Goal: Task Accomplishment & Management: Complete application form

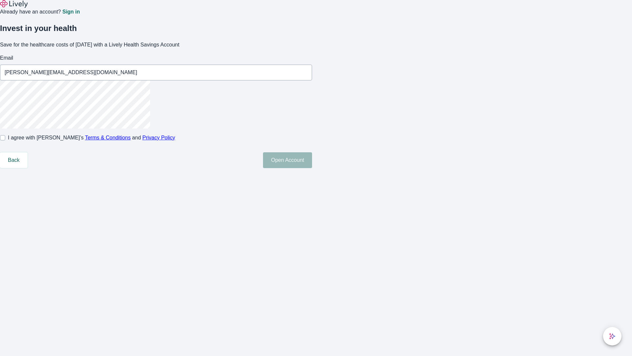
click at [5, 140] on input "I agree with Lively’s Terms & Conditions and Privacy Policy" at bounding box center [2, 137] width 5 height 5
checkbox input "true"
click at [312, 168] on button "Open Account" at bounding box center [287, 160] width 49 height 16
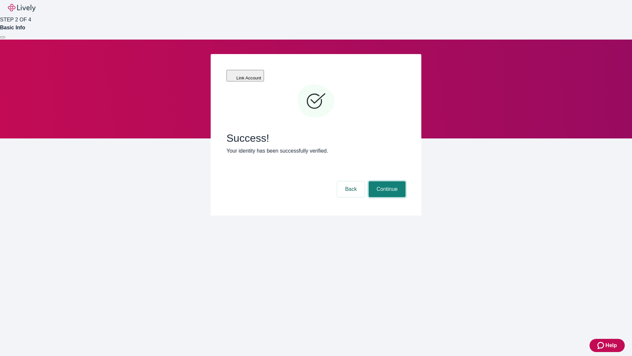
click at [386, 181] on button "Continue" at bounding box center [387, 189] width 37 height 16
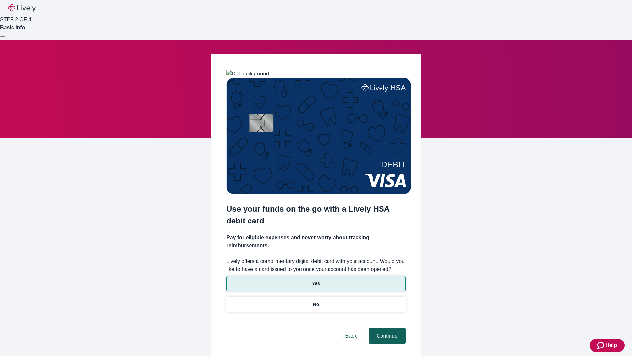
click at [316, 301] on p "No" at bounding box center [316, 304] width 6 height 7
click at [386, 328] on button "Continue" at bounding box center [387, 336] width 37 height 16
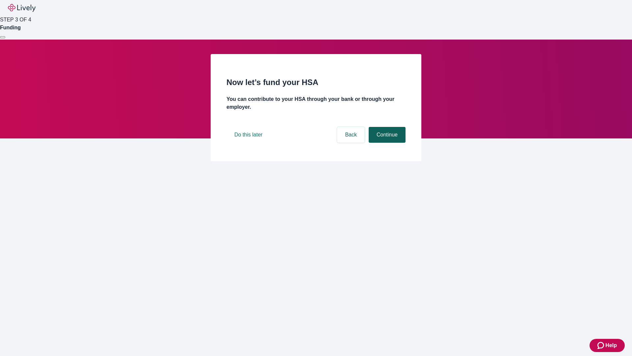
click at [386, 143] on button "Continue" at bounding box center [387, 135] width 37 height 16
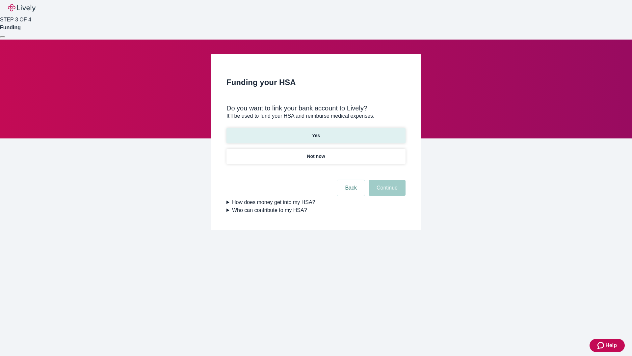
click at [316, 132] on p "Yes" at bounding box center [316, 135] width 8 height 7
click at [386, 180] on button "Continue" at bounding box center [387, 188] width 37 height 16
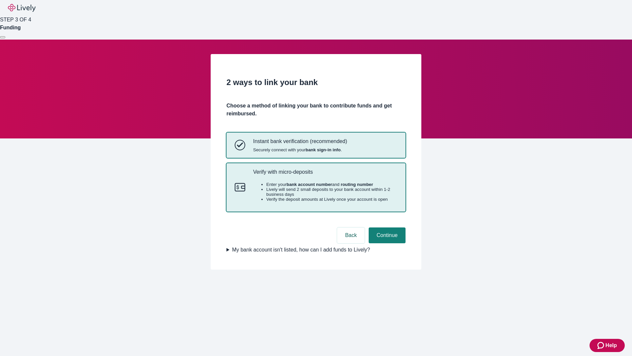
click at [325, 175] on p "Verify with micro-deposits" at bounding box center [325, 172] width 144 height 6
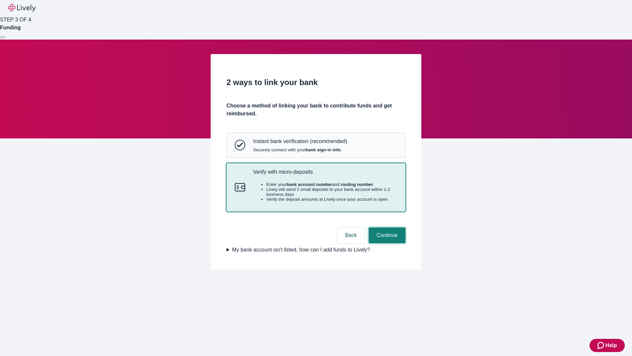
click at [386, 243] on button "Continue" at bounding box center [387, 235] width 37 height 16
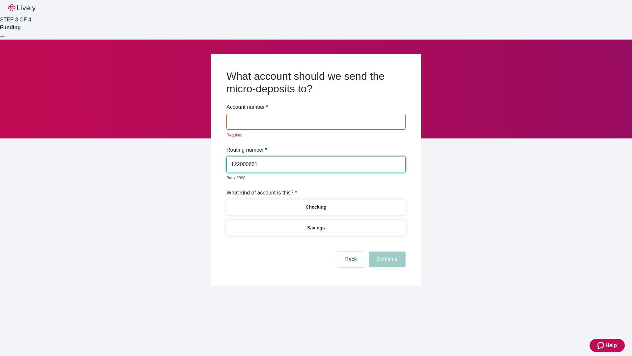
type input "122000661"
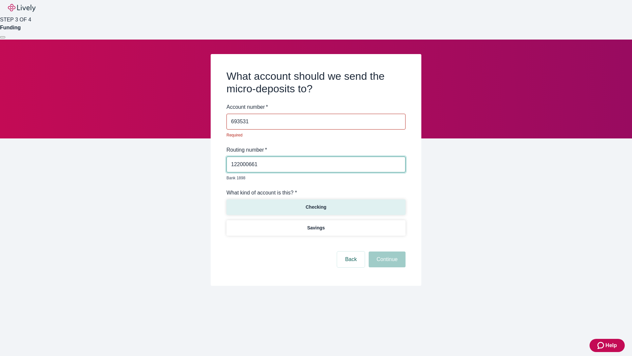
type input "693531"
click at [316, 203] on p "Checking" at bounding box center [316, 206] width 21 height 7
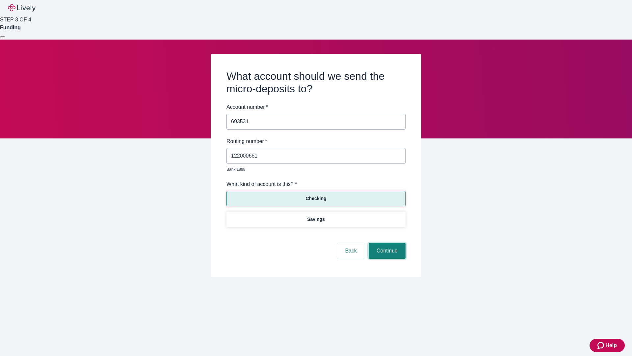
click at [386, 243] on button "Continue" at bounding box center [387, 251] width 37 height 16
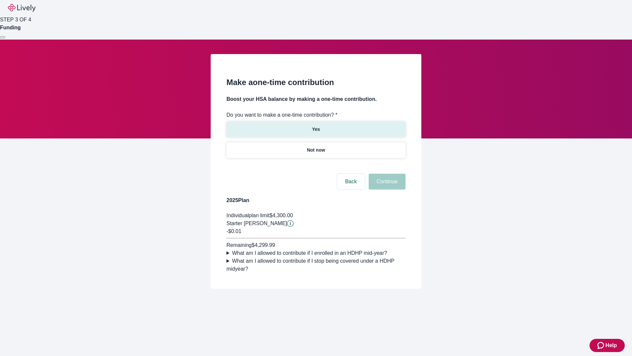
click at [316, 126] on p "Yes" at bounding box center [316, 129] width 8 height 7
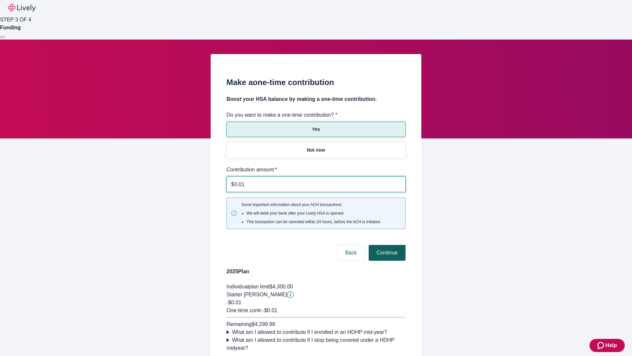
type input "0.01"
click at [386, 245] on button "Continue" at bounding box center [387, 253] width 37 height 16
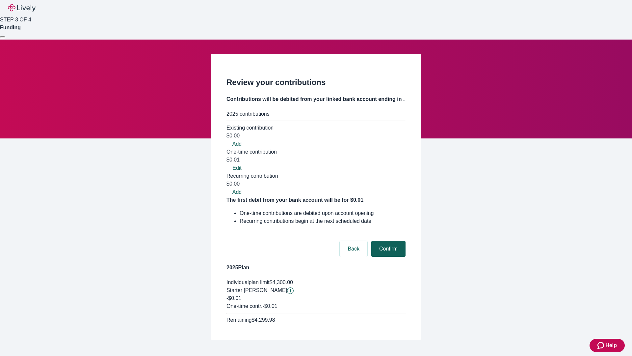
click at [387, 241] on button "Confirm" at bounding box center [388, 249] width 34 height 16
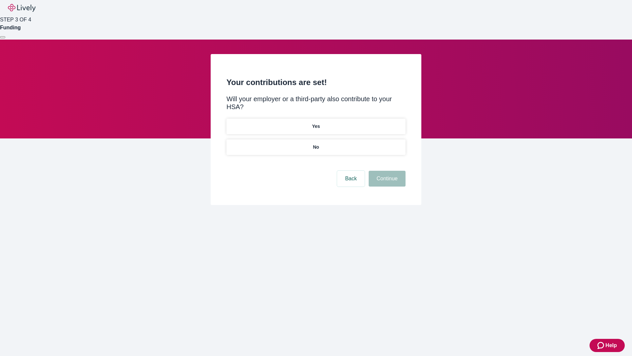
click at [316, 144] on p "No" at bounding box center [316, 147] width 6 height 7
click at [386, 171] on button "Continue" at bounding box center [387, 179] width 37 height 16
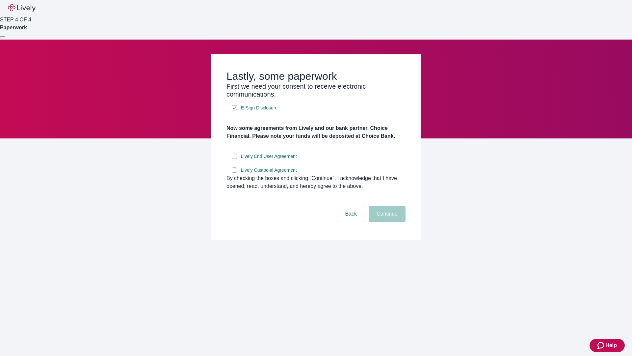
click at [234, 159] on input "Lively End User Agreement" at bounding box center [234, 155] width 5 height 5
checkbox input "true"
click at [234, 173] on input "Lively Custodial Agreement" at bounding box center [234, 169] width 5 height 5
checkbox input "true"
click at [386, 222] on button "Continue" at bounding box center [387, 214] width 37 height 16
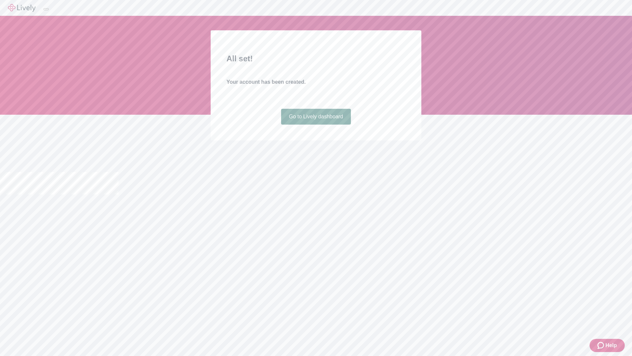
click at [316, 124] on link "Go to Lively dashboard" at bounding box center [316, 117] width 70 height 16
